Goal: Information Seeking & Learning: Learn about a topic

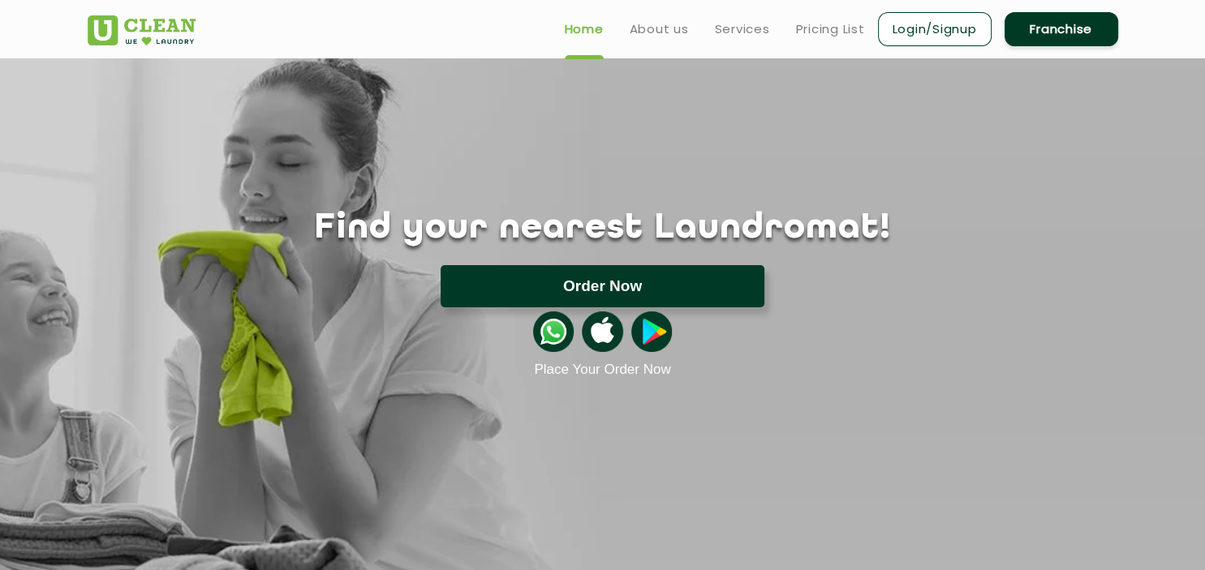
click at [613, 294] on button "Order Now" at bounding box center [602, 286] width 324 height 42
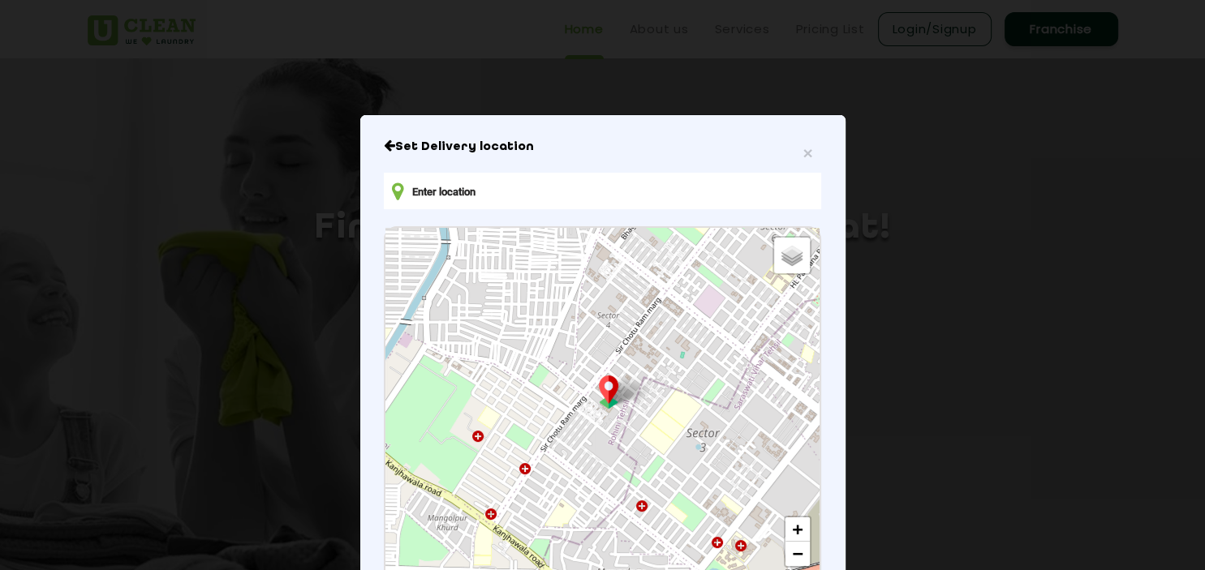
click at [505, 193] on input "text" at bounding box center [602, 191] width 436 height 37
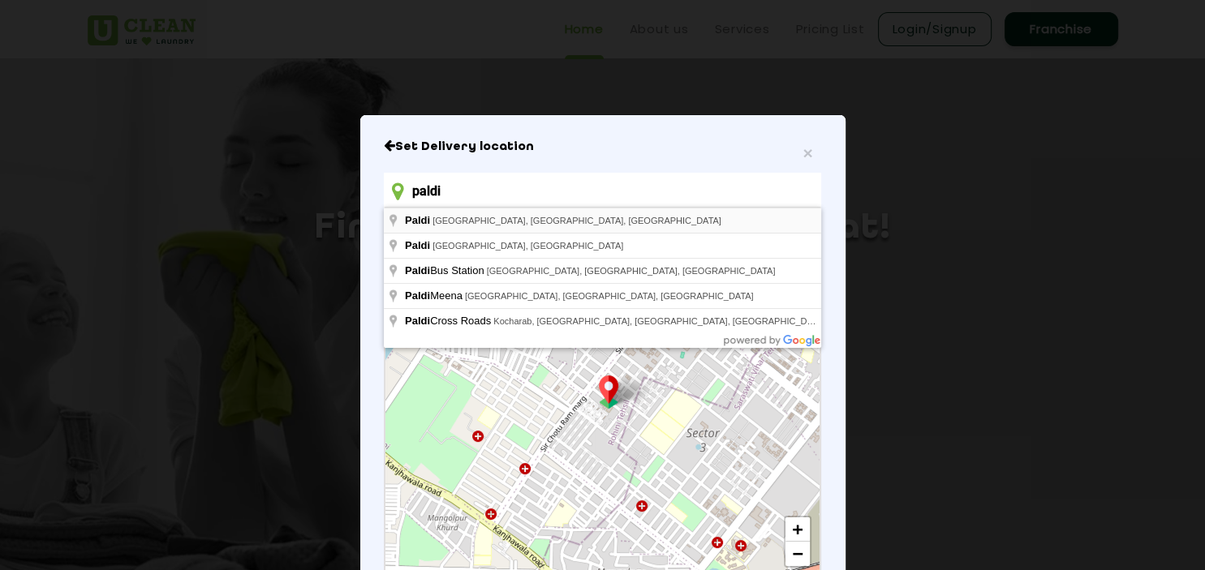
type input "[GEOGRAPHIC_DATA], [GEOGRAPHIC_DATA], [GEOGRAPHIC_DATA], [GEOGRAPHIC_DATA]"
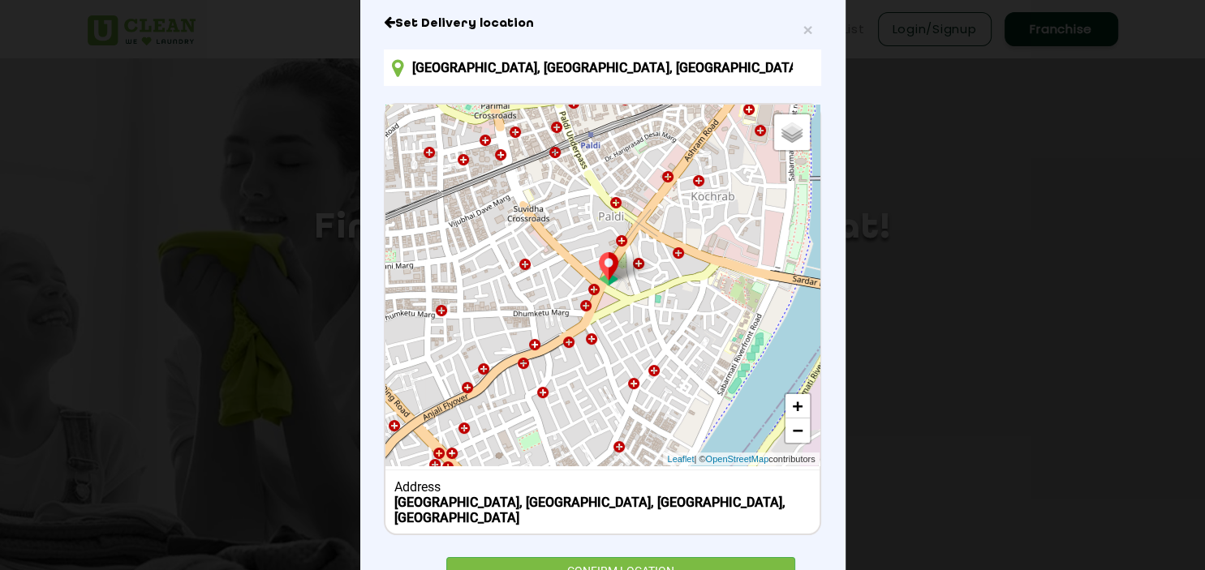
scroll to position [178, 0]
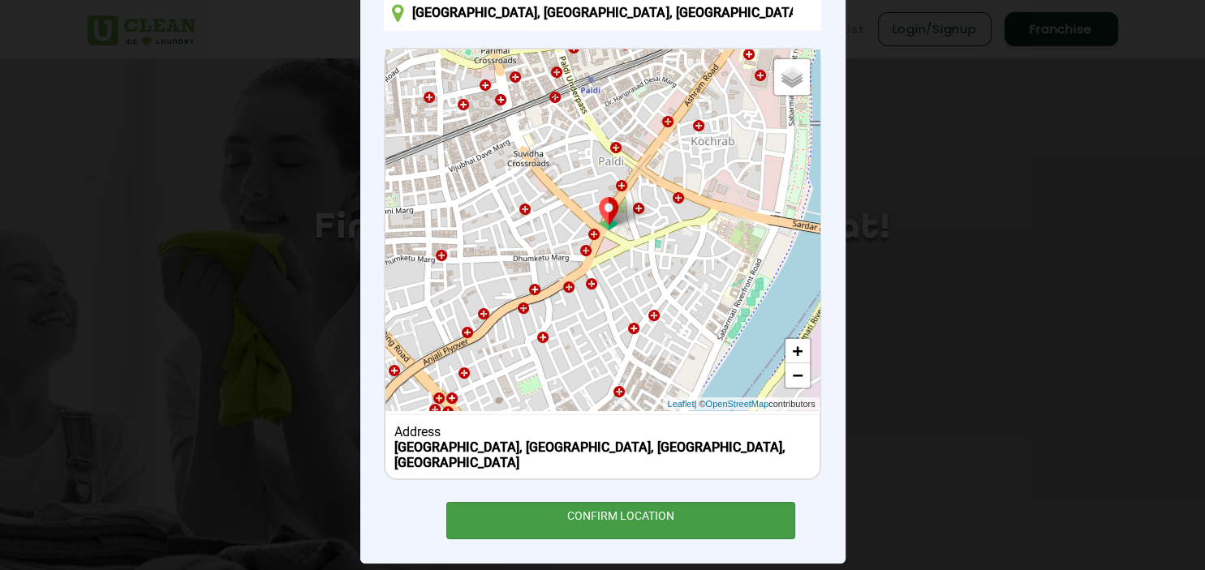
click at [652, 504] on div "CONFIRM LOCATION" at bounding box center [621, 520] width 350 height 37
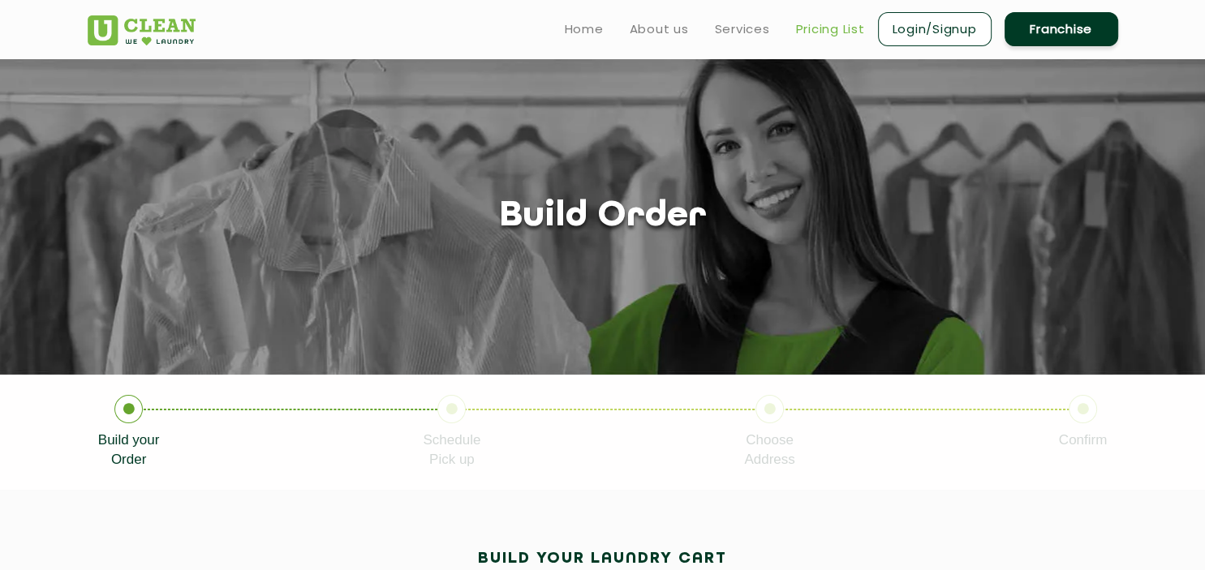
click at [837, 32] on link "Pricing List" at bounding box center [830, 28] width 69 height 19
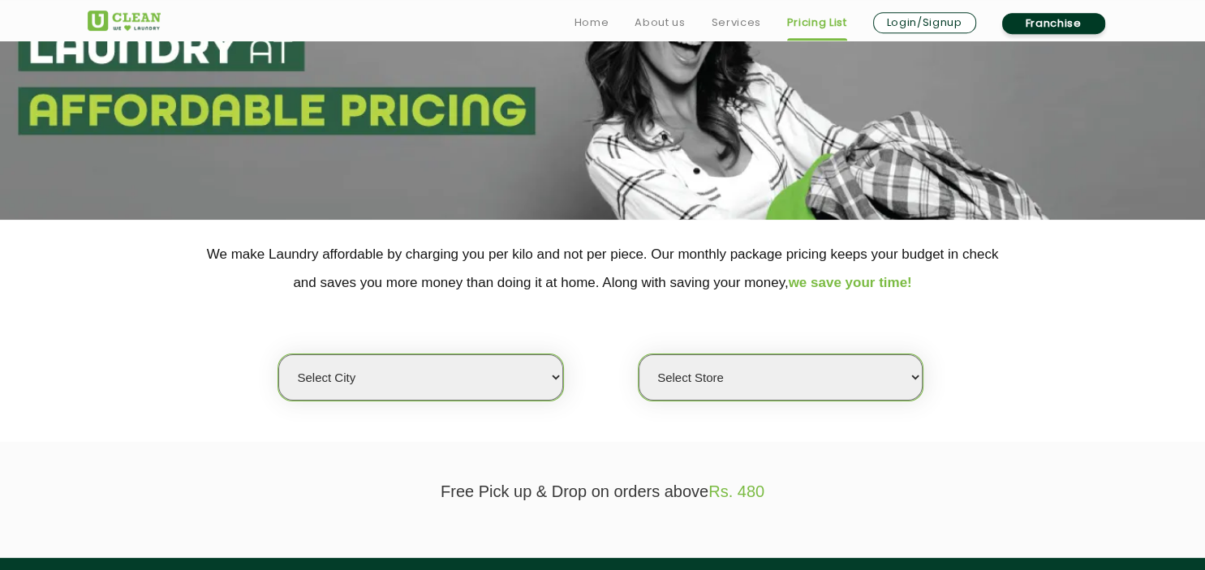
scroll to position [171, 0]
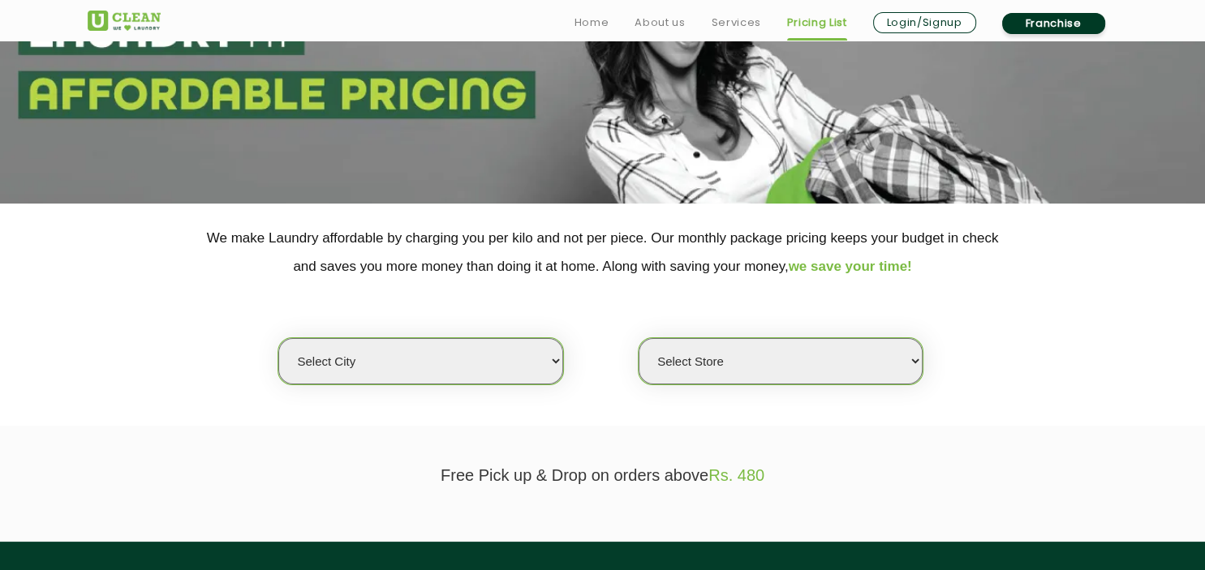
select select "12"
click option "[GEOGRAPHIC_DATA]" at bounding box center [0, 0] width 0 height 0
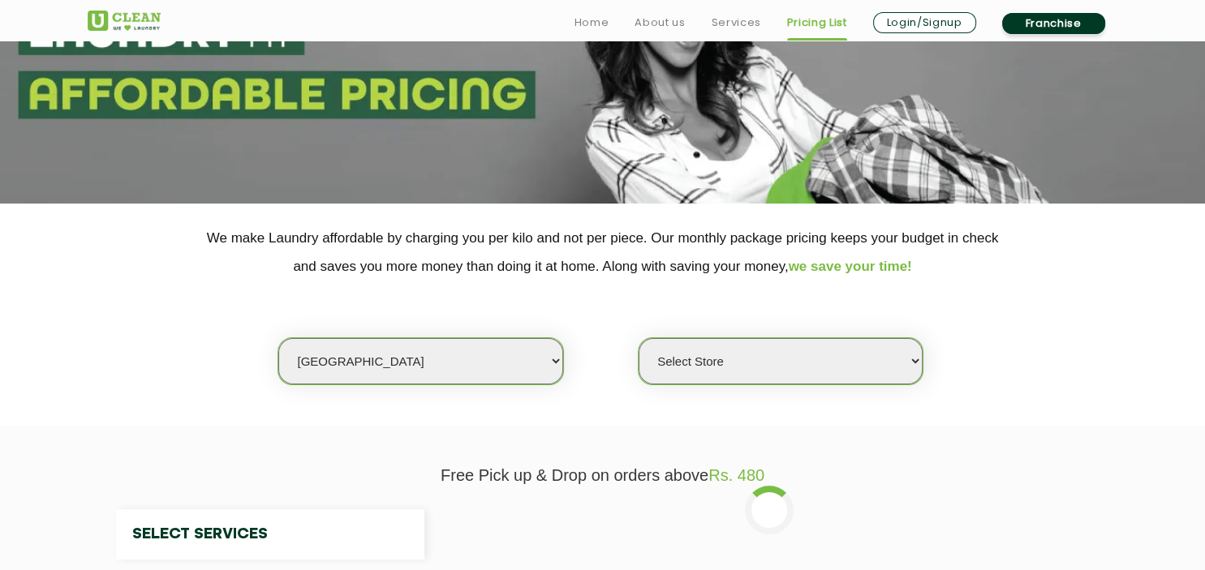
select select "0"
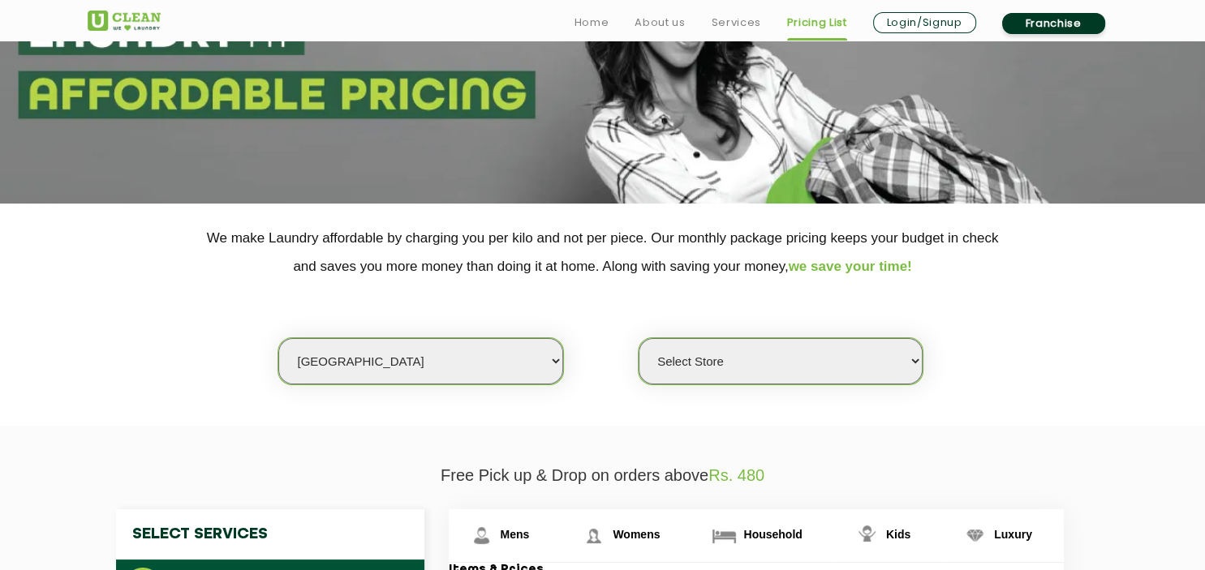
click at [638, 338] on select "Select Store UClean Shivranjani" at bounding box center [780, 361] width 284 height 46
select select "40"
click option "Agra" at bounding box center [0, 0] width 0 height 0
select select "0"
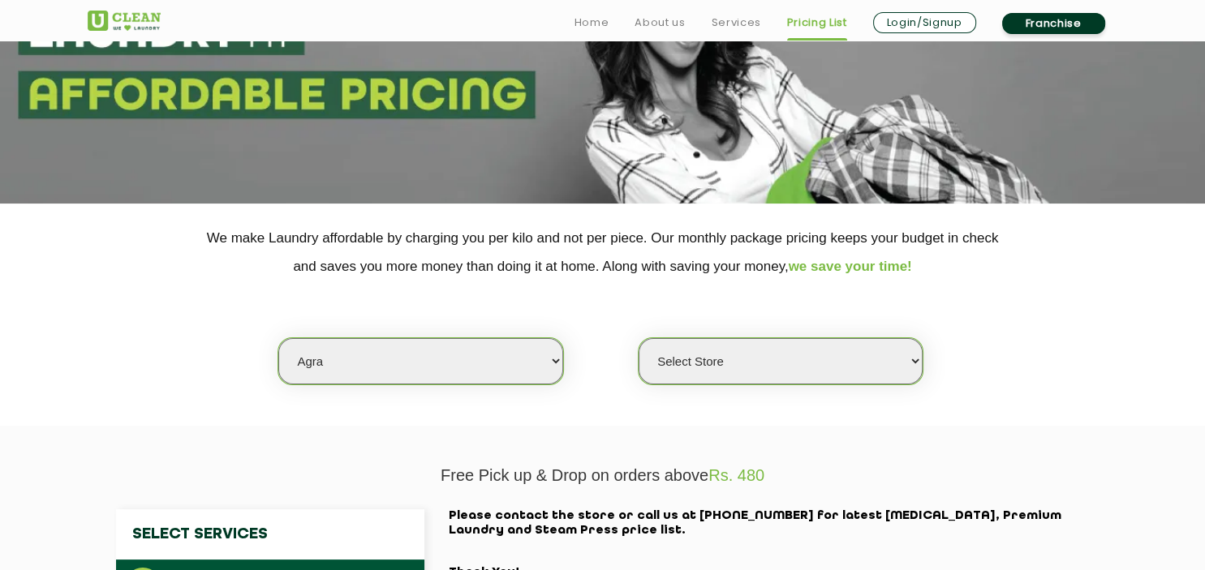
click at [638, 338] on select "Select Store [GEOGRAPHIC_DATA] [PERSON_NAME][GEOGRAPHIC_DATA]" at bounding box center [780, 361] width 284 height 46
click at [278, 338] on select "Select city [GEOGRAPHIC_DATA] [GEOGRAPHIC_DATA] [GEOGRAPHIC_DATA] [GEOGRAPHIC_D…" at bounding box center [420, 361] width 284 height 46
select select "6"
click option "[GEOGRAPHIC_DATA]" at bounding box center [0, 0] width 0 height 0
select select "0"
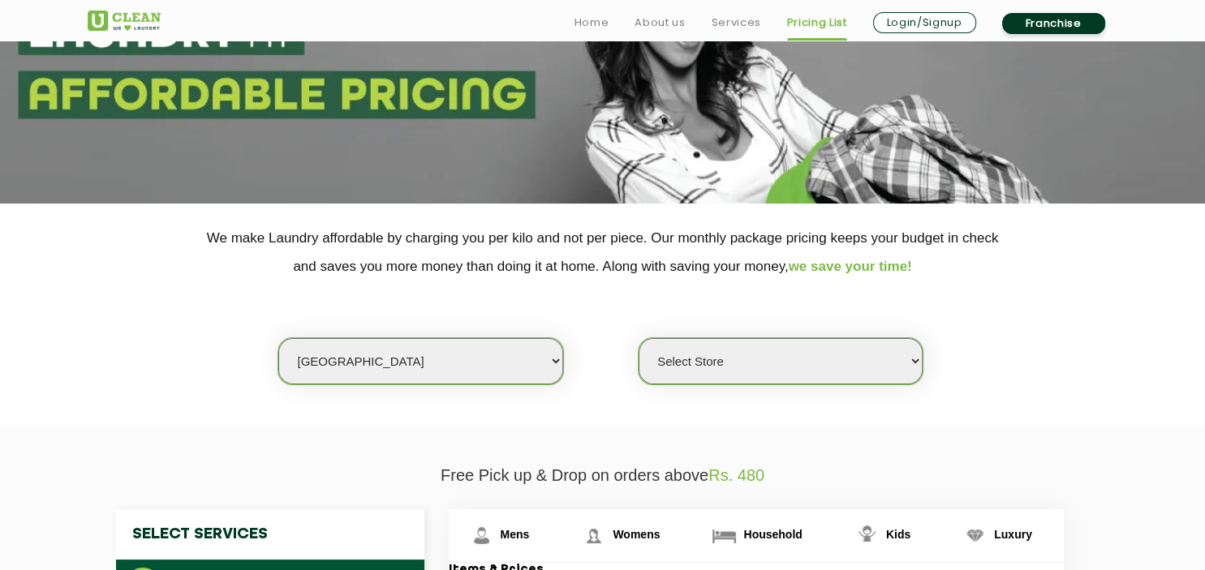
click at [638, 338] on select "Select Store [GEOGRAPHIC_DATA] [GEOGRAPHIC_DATA] UClean KR [GEOGRAPHIC_DATA] [G…" at bounding box center [780, 361] width 284 height 46
click at [278, 338] on select "Select city [GEOGRAPHIC_DATA] [GEOGRAPHIC_DATA] [GEOGRAPHIC_DATA] [GEOGRAPHIC_D…" at bounding box center [420, 361] width 284 height 46
select select "204"
click option "Daman" at bounding box center [0, 0] width 0 height 0
select select "0"
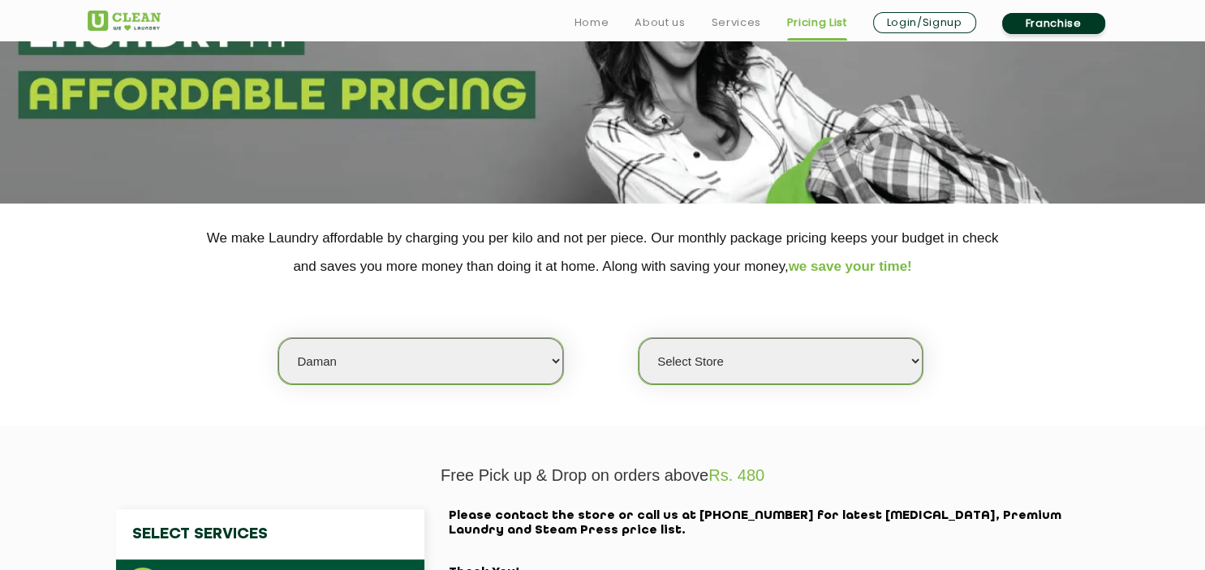
click at [638, 338] on select "Select Store UClean Daman" at bounding box center [780, 361] width 284 height 46
select select "193"
click option "Gandhidham" at bounding box center [0, 0] width 0 height 0
select select "0"
click at [638, 338] on select "Select Store [GEOGRAPHIC_DATA]" at bounding box center [780, 361] width 284 height 46
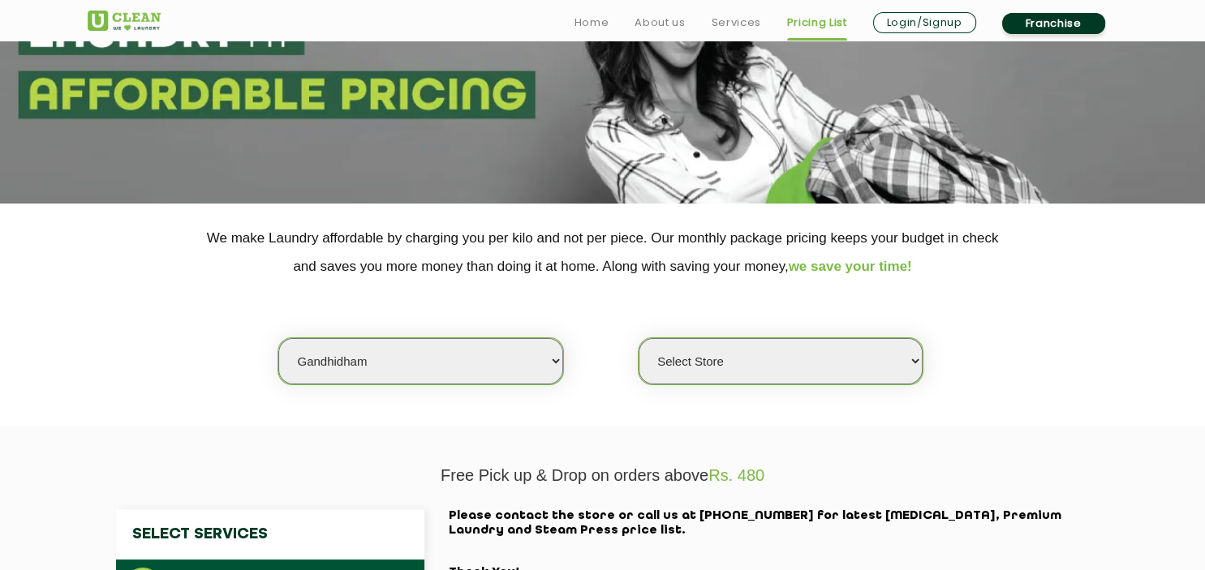
click at [278, 338] on select "Select city [GEOGRAPHIC_DATA] [GEOGRAPHIC_DATA] [GEOGRAPHIC_DATA] [GEOGRAPHIC_D…" at bounding box center [420, 361] width 284 height 46
select select "9"
click option "[GEOGRAPHIC_DATA]" at bounding box center [0, 0] width 0 height 0
select select "0"
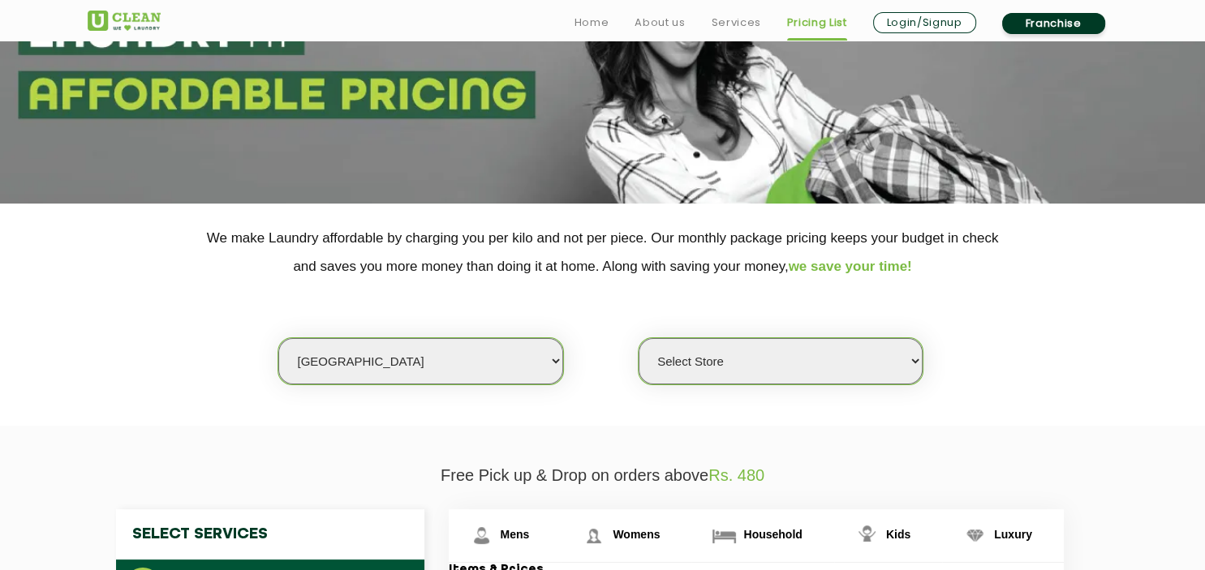
click at [638, 338] on select "Select Store UClean Kudasan" at bounding box center [780, 361] width 284 height 46
click at [278, 338] on select "Select city [GEOGRAPHIC_DATA] [GEOGRAPHIC_DATA] [GEOGRAPHIC_DATA] [GEOGRAPHIC_D…" at bounding box center [420, 361] width 284 height 46
select select "51"
click option "[GEOGRAPHIC_DATA]" at bounding box center [0, 0] width 0 height 0
select select "0"
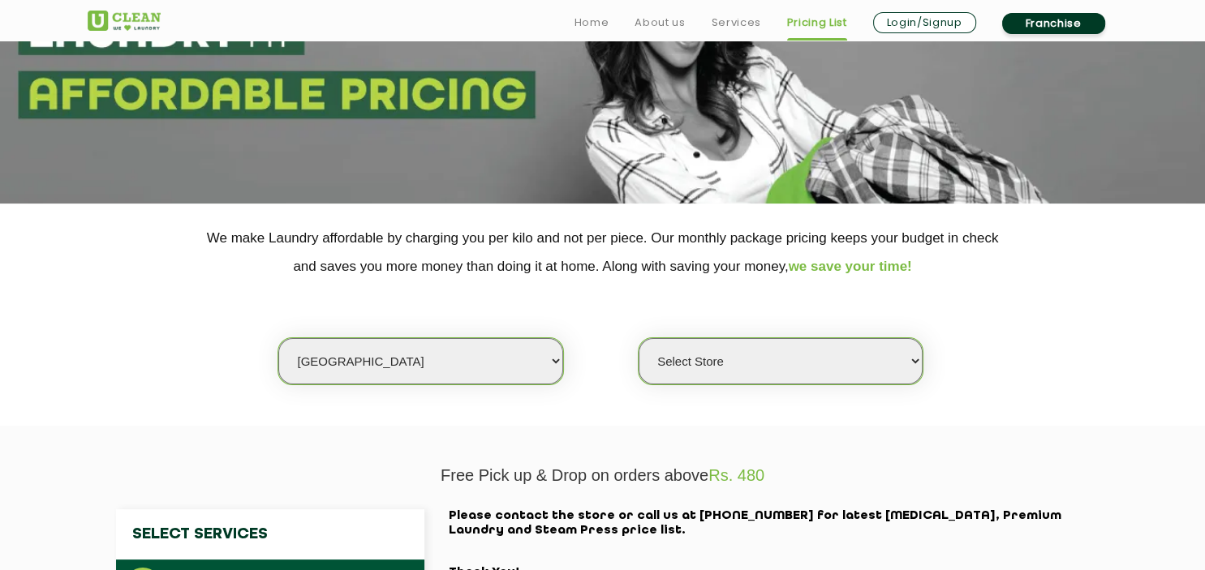
click at [638, 338] on select "Select Store" at bounding box center [780, 361] width 284 height 46
click at [278, 338] on select "Select city [GEOGRAPHIC_DATA] [GEOGRAPHIC_DATA] [GEOGRAPHIC_DATA] [GEOGRAPHIC_D…" at bounding box center [420, 361] width 284 height 46
click option "[GEOGRAPHIC_DATA]" at bounding box center [0, 0] width 0 height 0
click at [638, 338] on select "Select Store" at bounding box center [780, 361] width 284 height 46
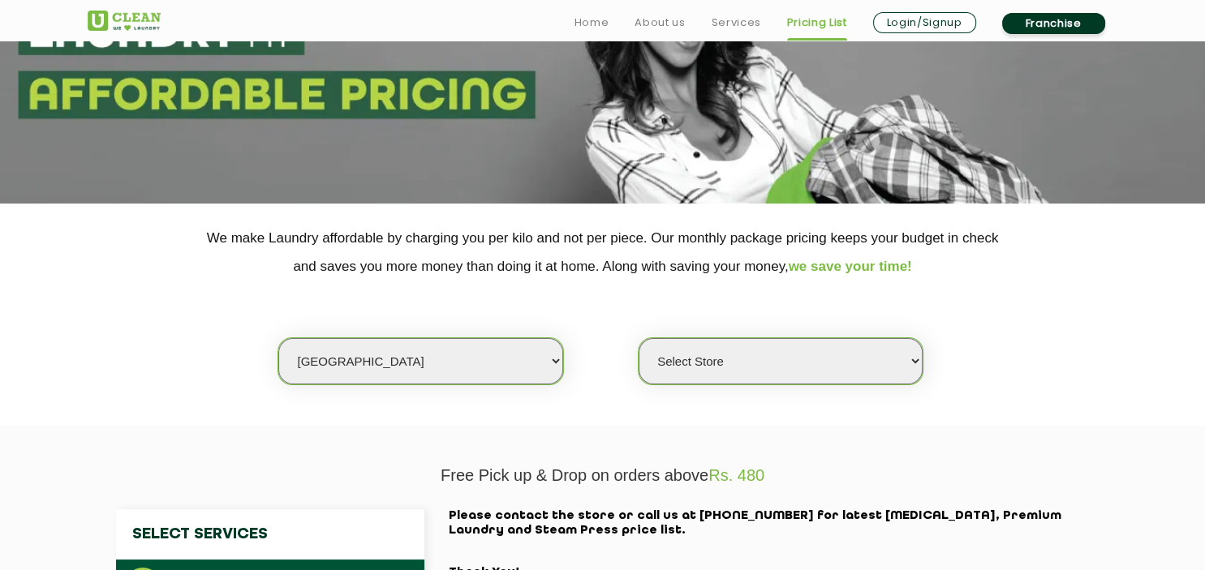
select select "12"
click option "[GEOGRAPHIC_DATA]" at bounding box center [0, 0] width 0 height 0
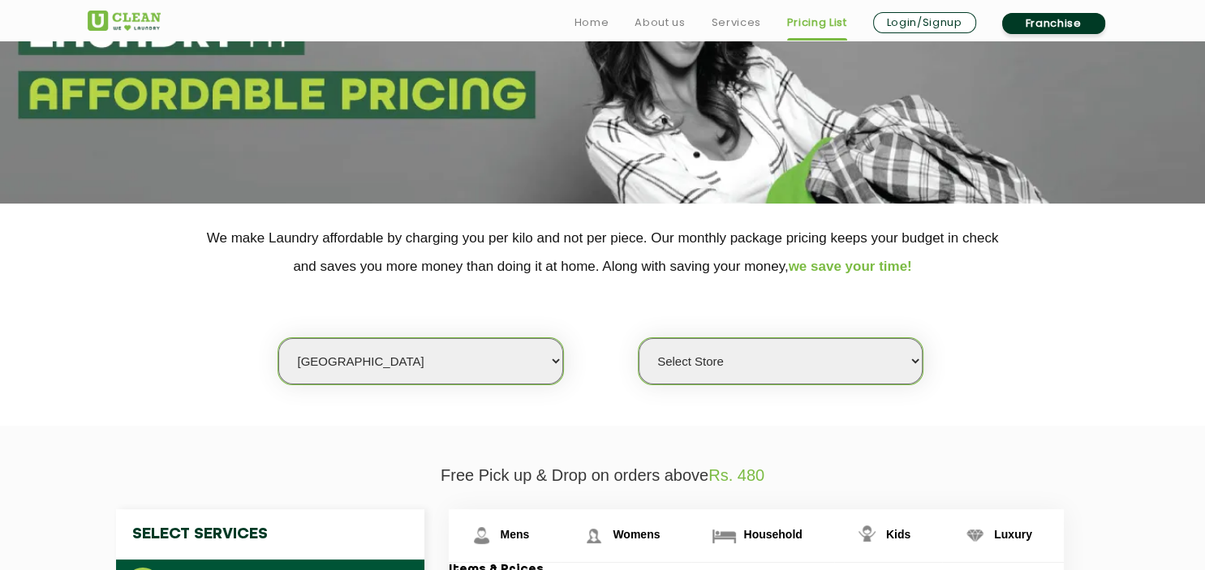
click at [638, 338] on select "Select Store UClean Shivranjani" at bounding box center [780, 361] width 284 height 46
select select "25"
click option "UClean Shivranjani" at bounding box center [0, 0] width 0 height 0
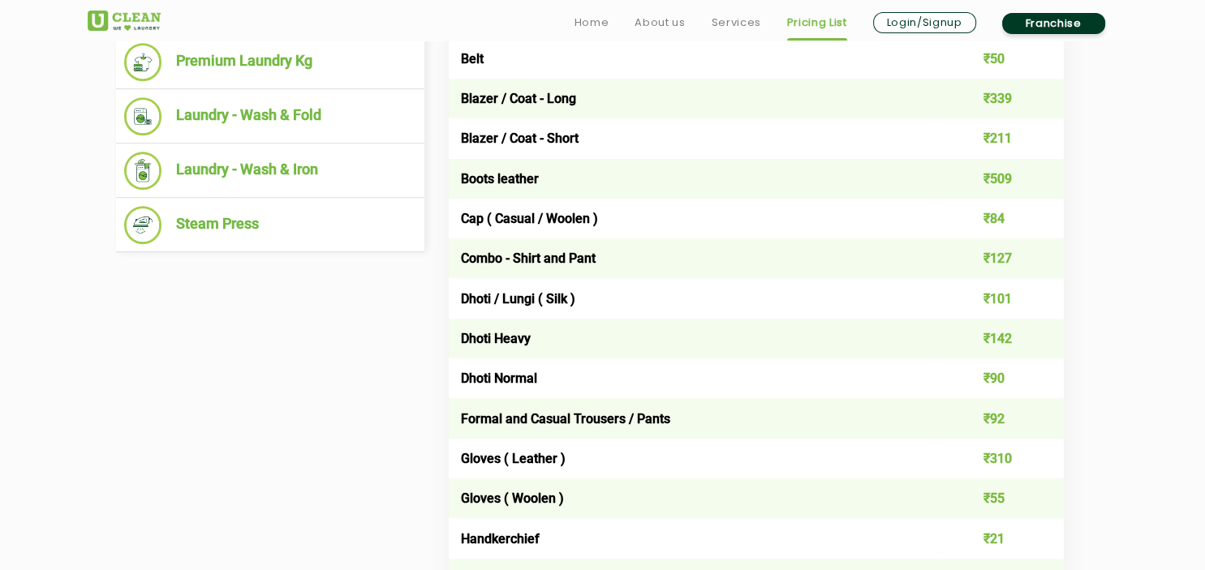
scroll to position [771, 0]
